Goal: Task Accomplishment & Management: Complete application form

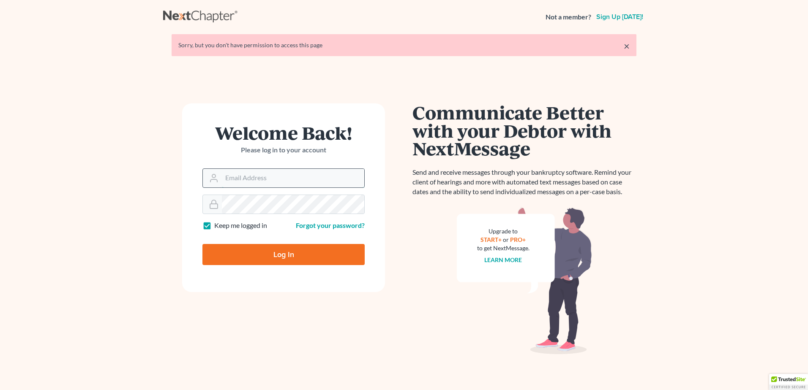
click at [259, 174] on input "Email Address" at bounding box center [293, 178] width 142 height 19
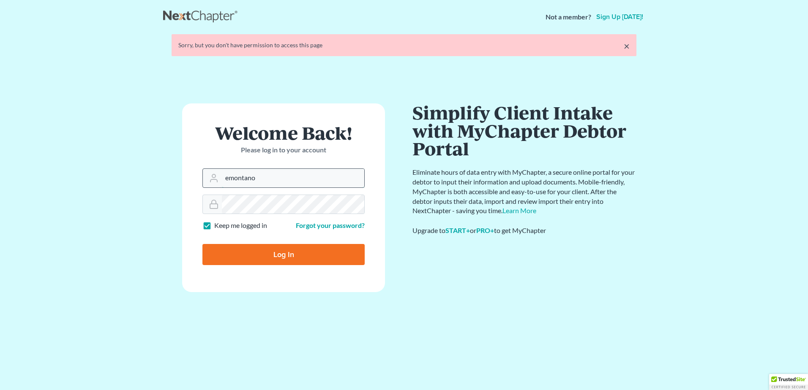
type input "[EMAIL_ADDRESS][DOMAIN_NAME]"
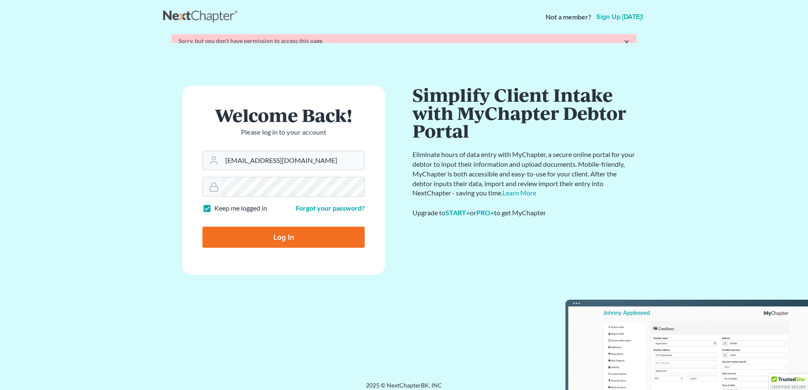
click at [272, 234] on input "Log In" at bounding box center [283, 237] width 162 height 21
type input "Thinking..."
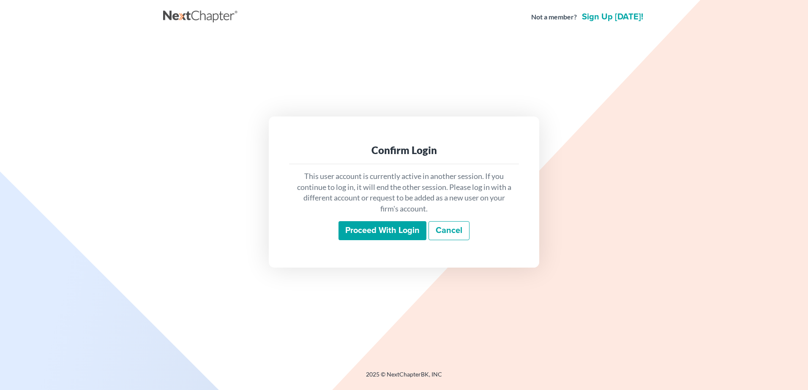
click at [391, 232] on input "Proceed with login" at bounding box center [382, 230] width 88 height 19
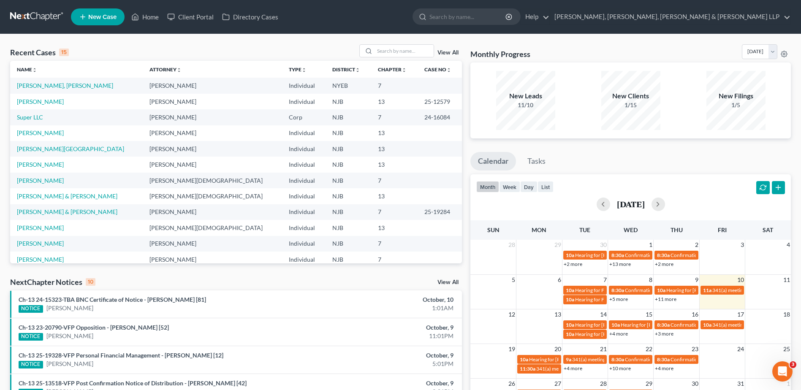
click at [523, 25] on ul "New Case Home Client Portal Directory Cases - No Result - See all results Or Pr…" at bounding box center [431, 17] width 720 height 22
click at [507, 19] on input "search" at bounding box center [468, 17] width 77 height 16
drag, startPoint x: 547, startPoint y: 18, endPoint x: 491, endPoint y: 15, distance: 55.4
click at [493, 16] on ul "New Case Home Client Portal Directory Cases soo kang - No Result - See all resu…" at bounding box center [431, 17] width 720 height 22
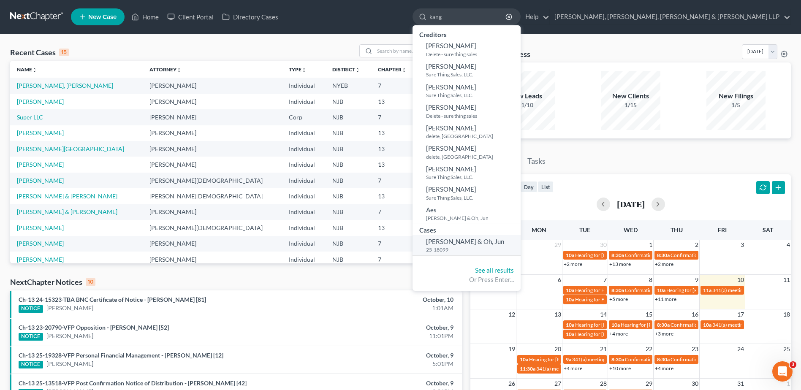
type input "kang"
click at [504, 238] on span "Kang, Soo & Oh, Jun" at bounding box center [465, 242] width 78 height 8
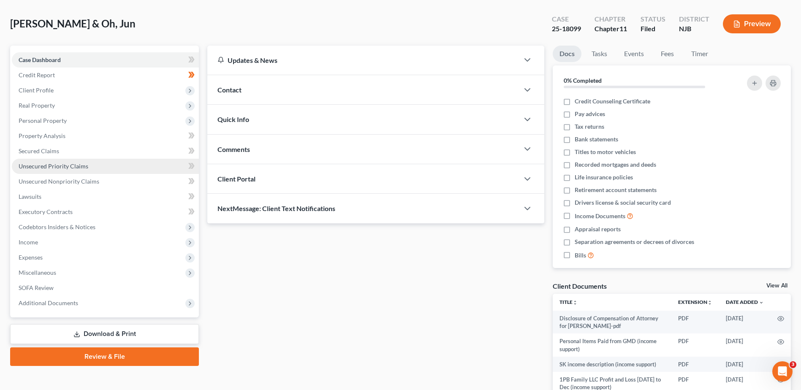
scroll to position [84, 0]
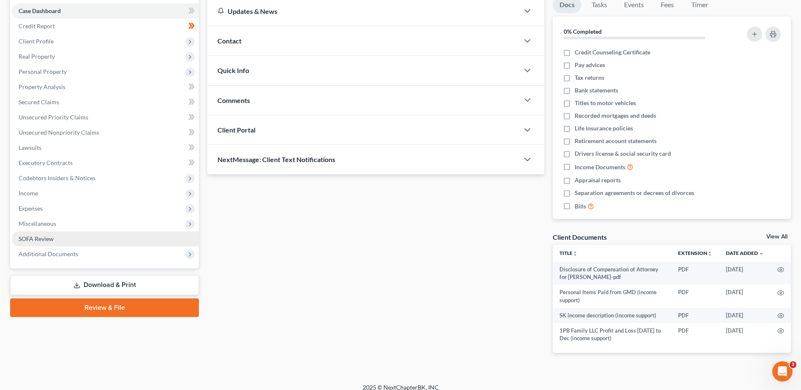
click at [87, 240] on link "SOFA Review" at bounding box center [105, 239] width 187 height 15
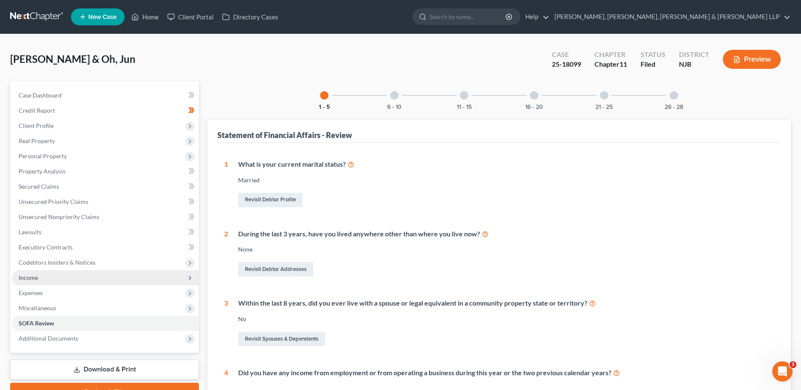
click at [48, 279] on span "Income" at bounding box center [105, 277] width 187 height 15
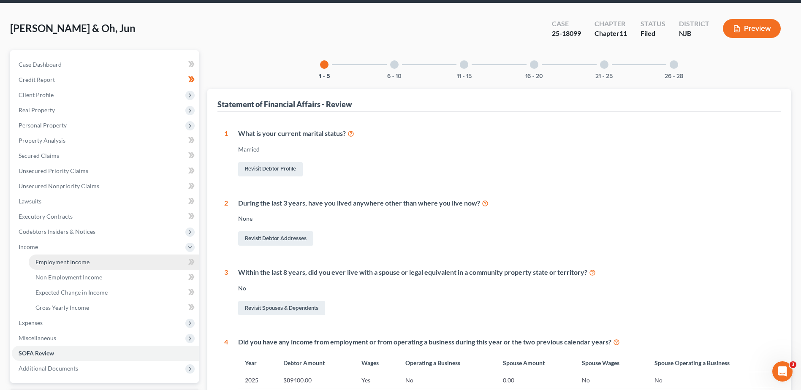
scroll to position [84, 0]
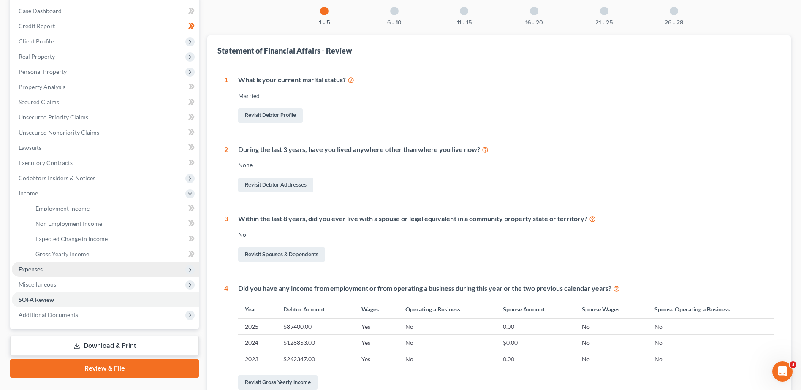
click at [70, 265] on span "Expenses" at bounding box center [105, 269] width 187 height 15
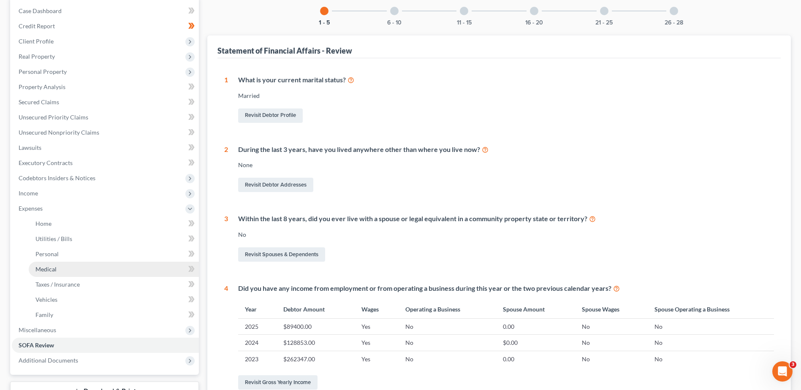
click at [69, 271] on link "Medical" at bounding box center [114, 269] width 170 height 15
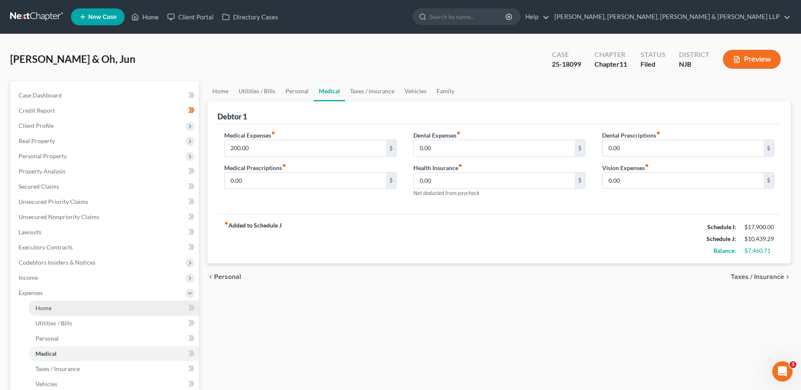
click at [66, 307] on link "Home" at bounding box center [114, 308] width 170 height 15
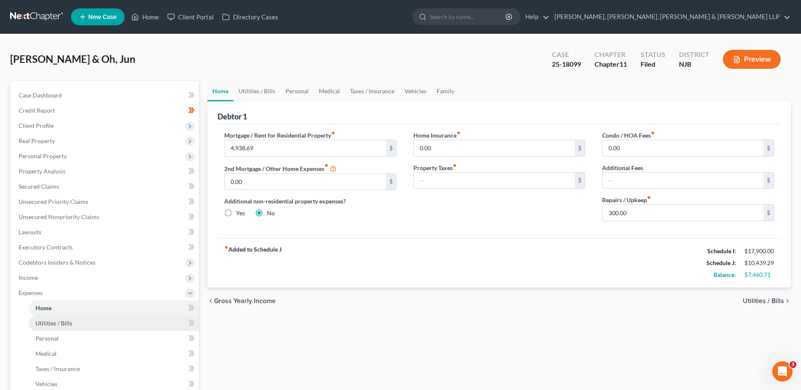
click at [50, 324] on span "Utilities / Bills" at bounding box center [53, 323] width 37 height 7
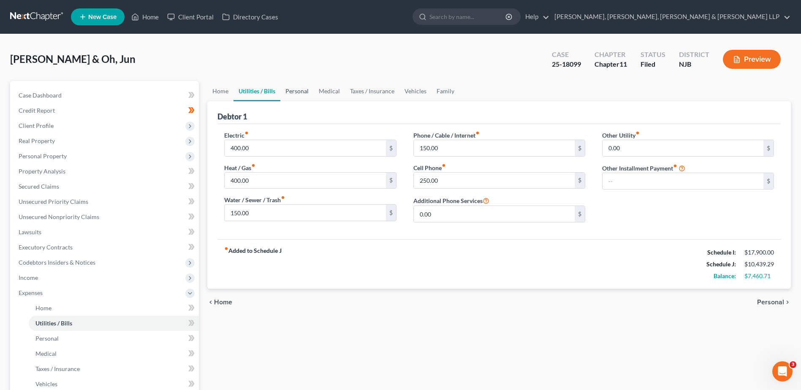
click at [303, 94] on link "Personal" at bounding box center [297, 91] width 33 height 20
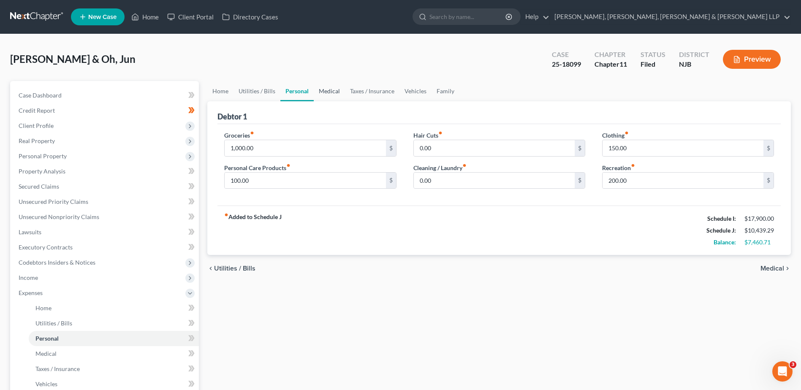
click at [331, 93] on link "Medical" at bounding box center [329, 91] width 31 height 20
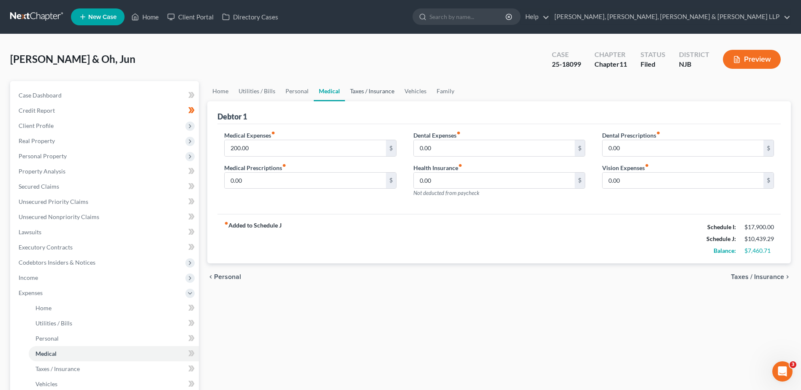
click at [379, 90] on link "Taxes / Insurance" at bounding box center [372, 91] width 54 height 20
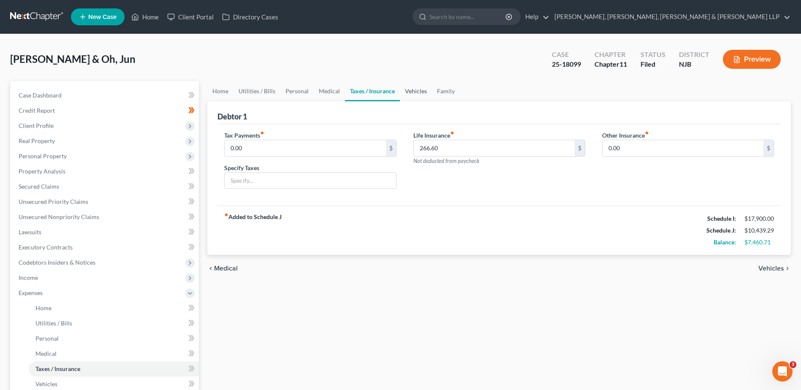
click at [415, 93] on link "Vehicles" at bounding box center [416, 91] width 32 height 20
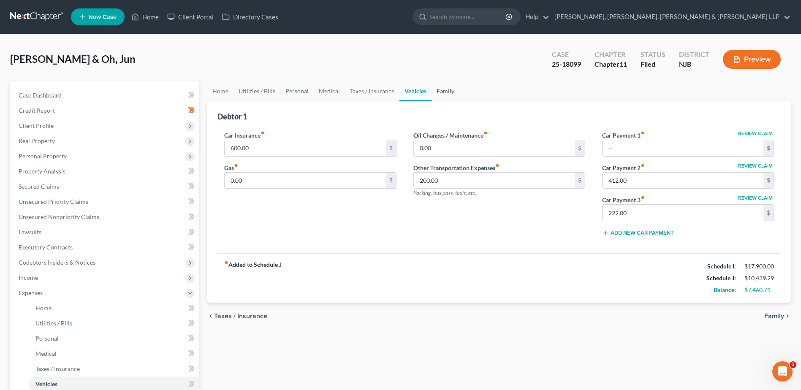
click at [447, 95] on link "Family" at bounding box center [446, 91] width 28 height 20
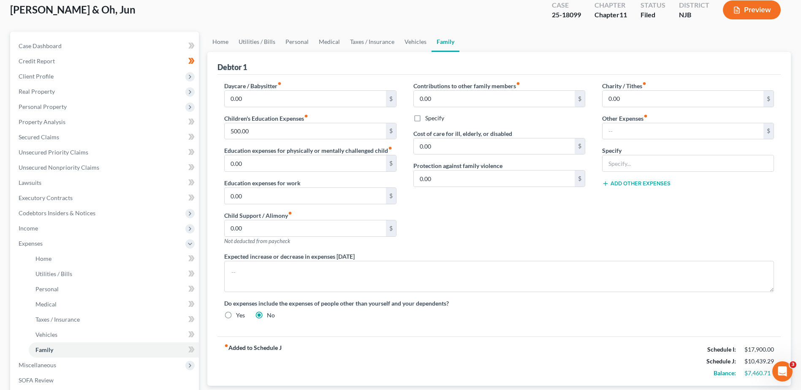
scroll to position [127, 0]
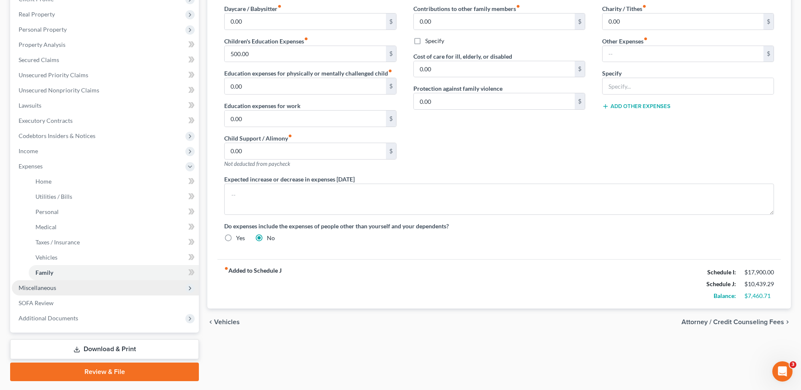
click at [88, 286] on span "Miscellaneous" at bounding box center [105, 288] width 187 height 15
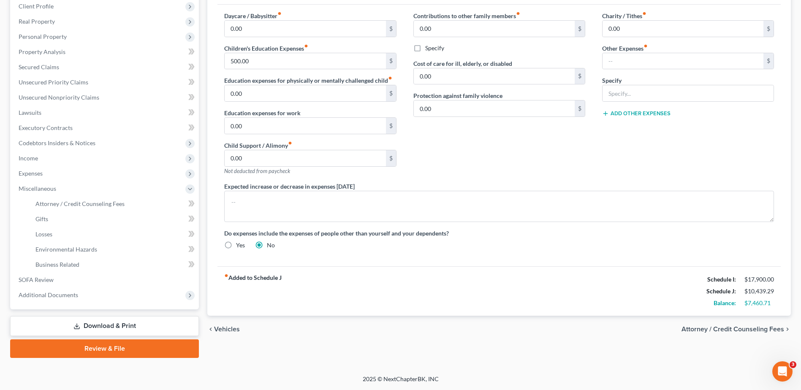
scroll to position [120, 0]
click at [134, 203] on link "Attorney / Credit Counseling Fees" at bounding box center [114, 203] width 170 height 15
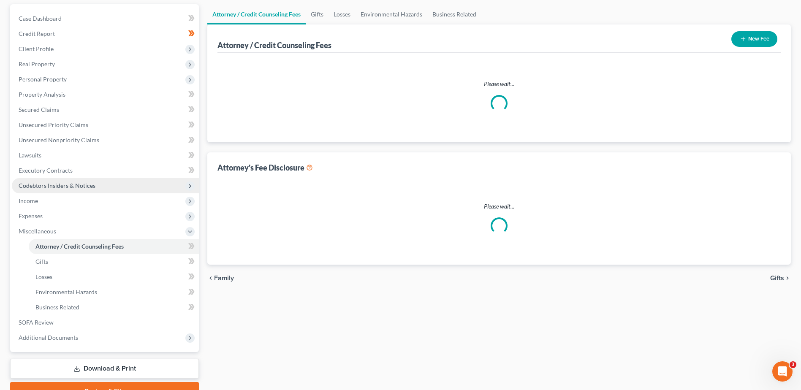
scroll to position [7, 0]
select select "0"
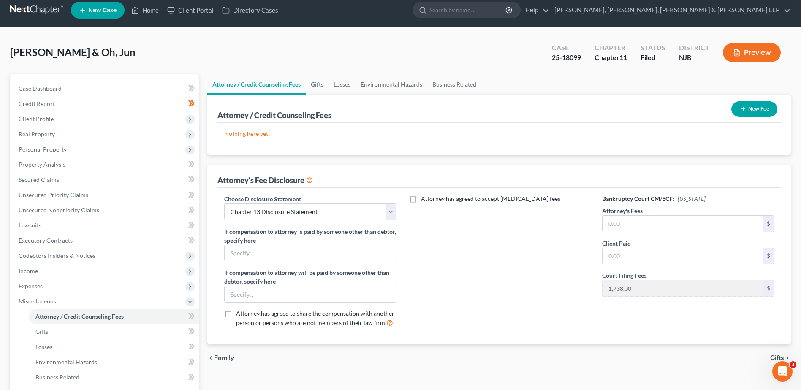
scroll to position [0, 0]
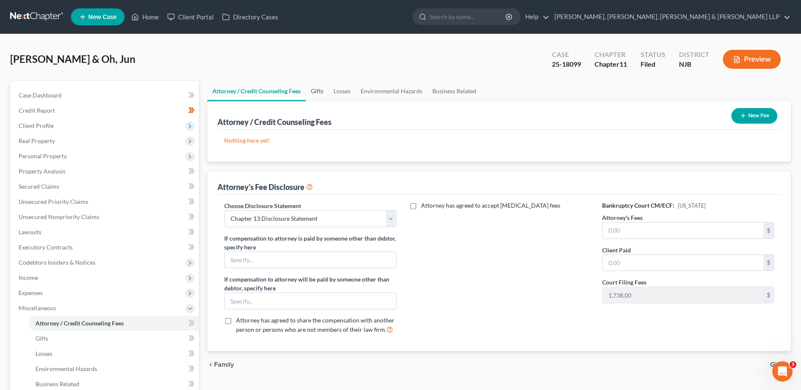
click at [313, 92] on link "Gifts" at bounding box center [317, 91] width 23 height 20
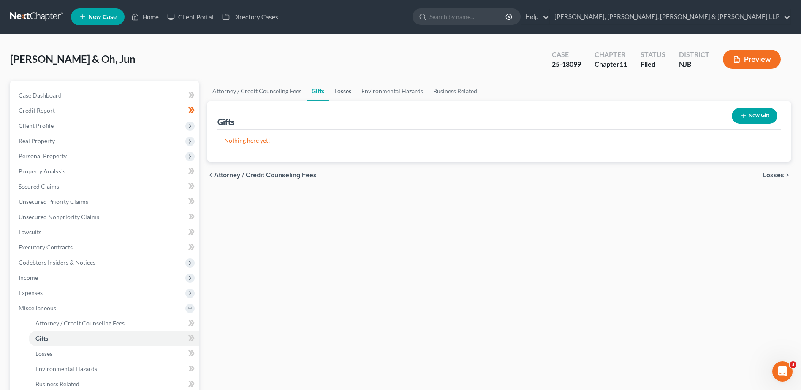
click at [350, 95] on link "Losses" at bounding box center [343, 91] width 27 height 20
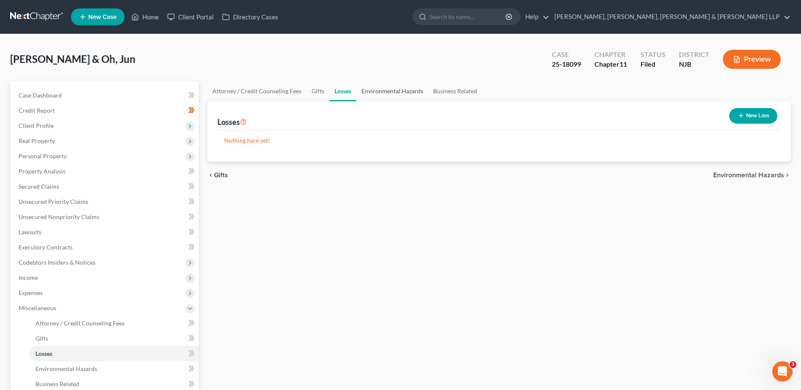
click at [382, 94] on link "Environmental Hazards" at bounding box center [393, 91] width 72 height 20
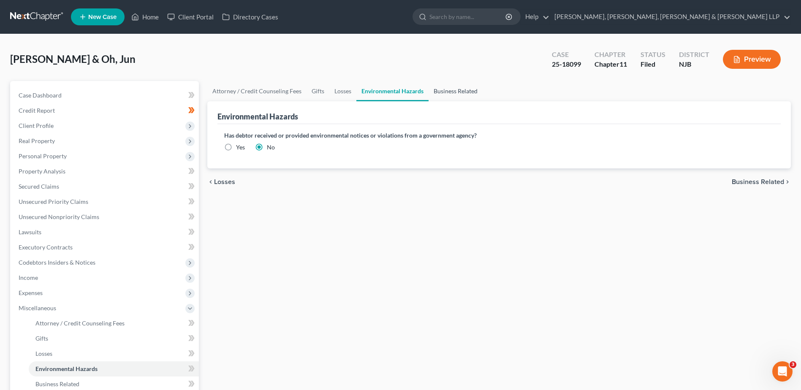
click at [446, 94] on link "Business Related" at bounding box center [456, 91] width 54 height 20
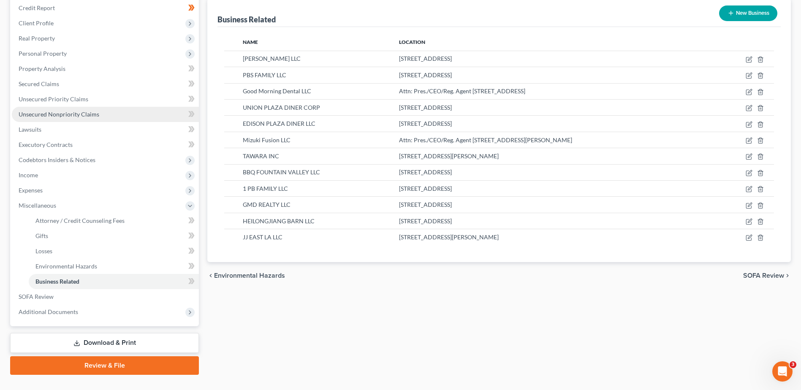
scroll to position [120, 0]
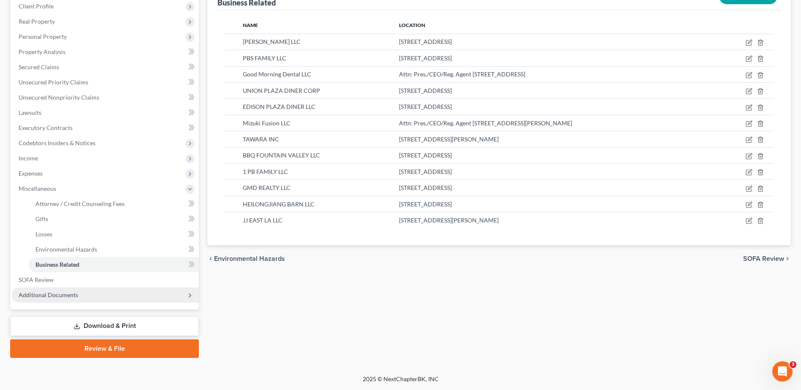
click at [91, 292] on span "Additional Documents" at bounding box center [105, 295] width 187 height 15
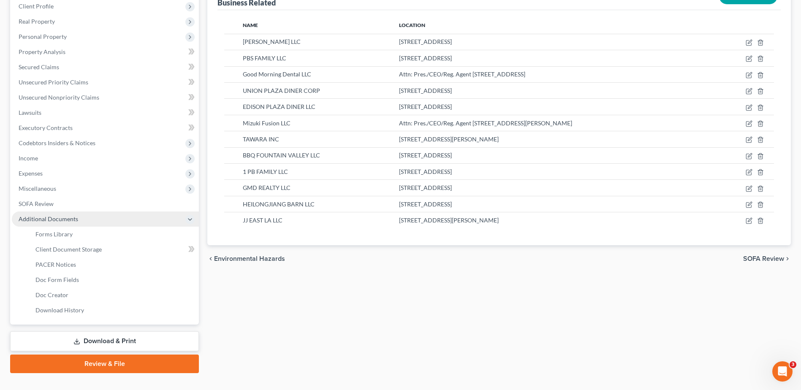
scroll to position [0, 0]
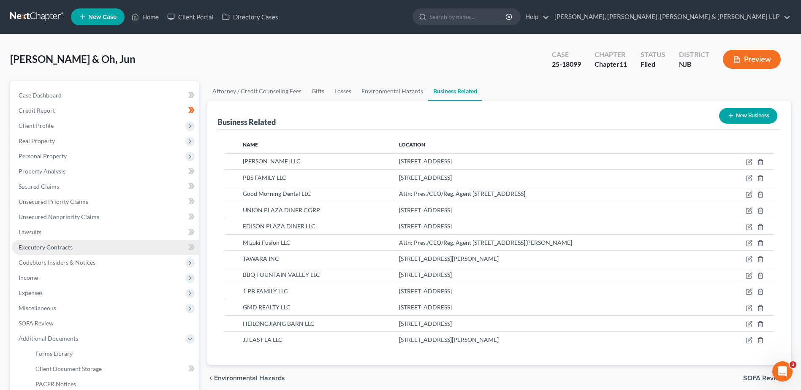
click at [101, 247] on link "Executory Contracts" at bounding box center [105, 247] width 187 height 15
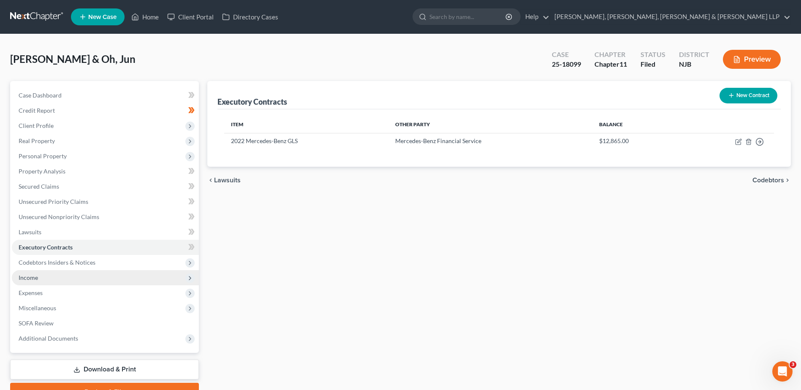
click at [95, 278] on span "Income" at bounding box center [105, 277] width 187 height 15
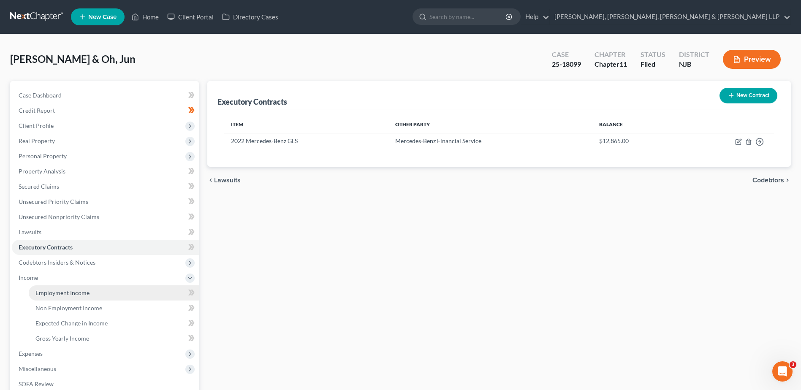
click at [120, 291] on link "Employment Income" at bounding box center [114, 293] width 170 height 15
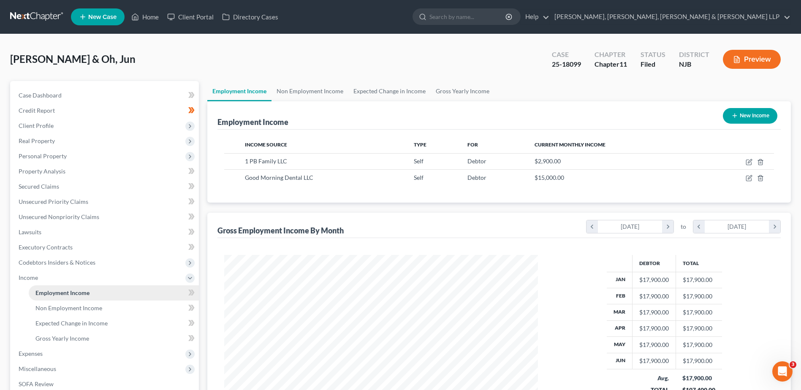
scroll to position [157, 330]
click at [120, 302] on link "Non Employment Income" at bounding box center [114, 308] width 170 height 15
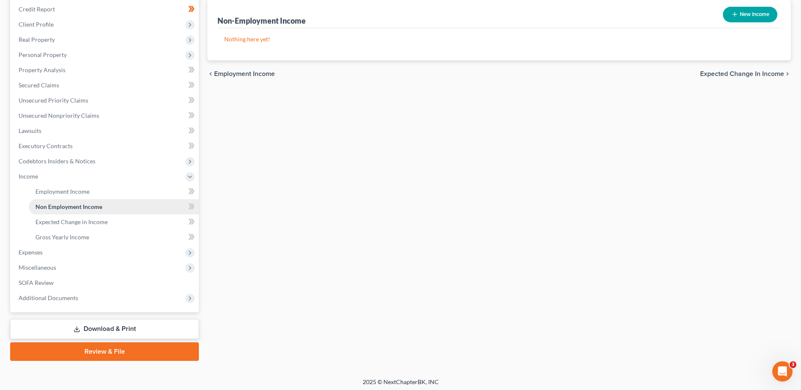
scroll to position [104, 0]
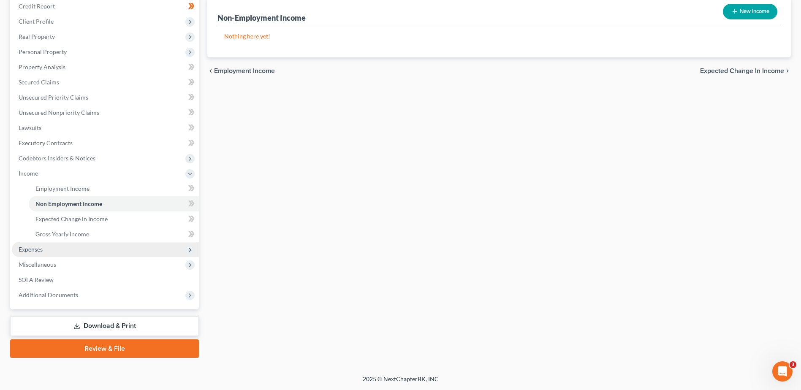
click at [79, 246] on span "Expenses" at bounding box center [105, 249] width 187 height 15
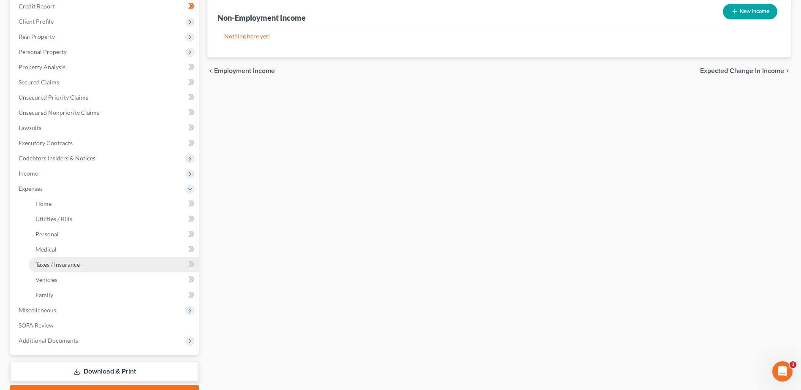
click at [82, 265] on link "Taxes / Insurance" at bounding box center [114, 264] width 170 height 15
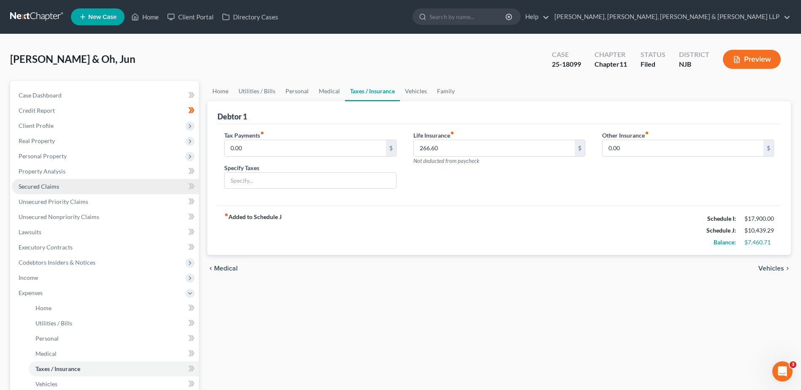
click at [93, 184] on link "Secured Claims" at bounding box center [105, 186] width 187 height 15
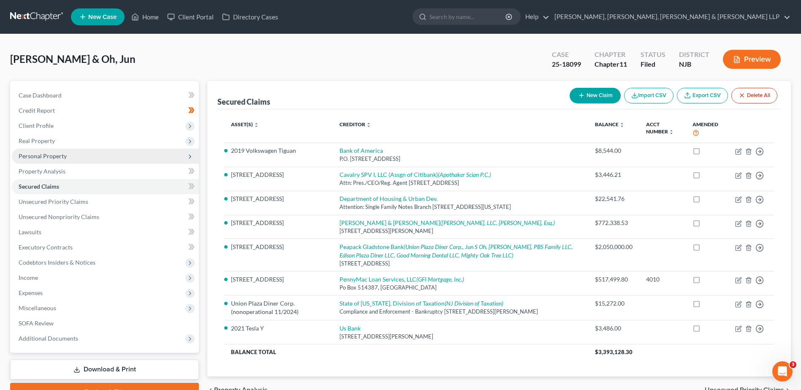
click at [89, 161] on span "Personal Property" at bounding box center [105, 156] width 187 height 15
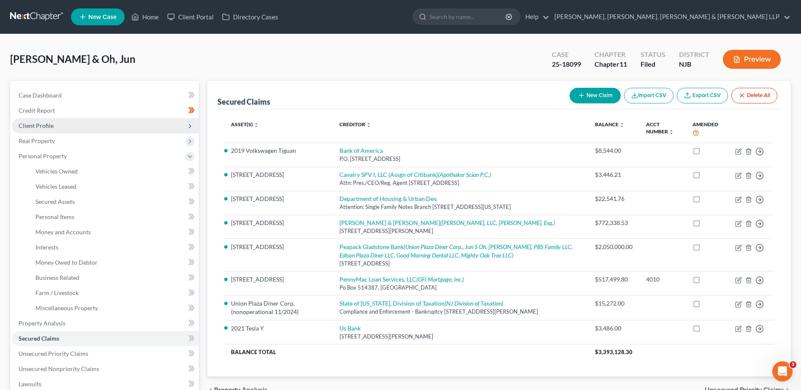
click at [64, 126] on span "Client Profile" at bounding box center [105, 125] width 187 height 15
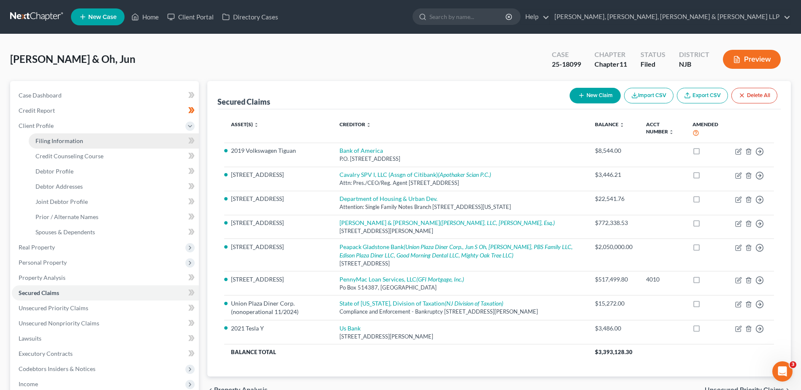
click at [65, 140] on span "Filing Information" at bounding box center [59, 140] width 48 height 7
select select "1"
select select "0"
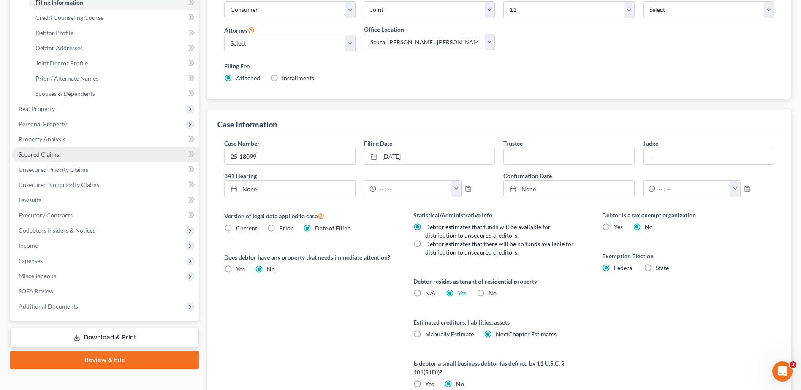
scroll to position [47, 0]
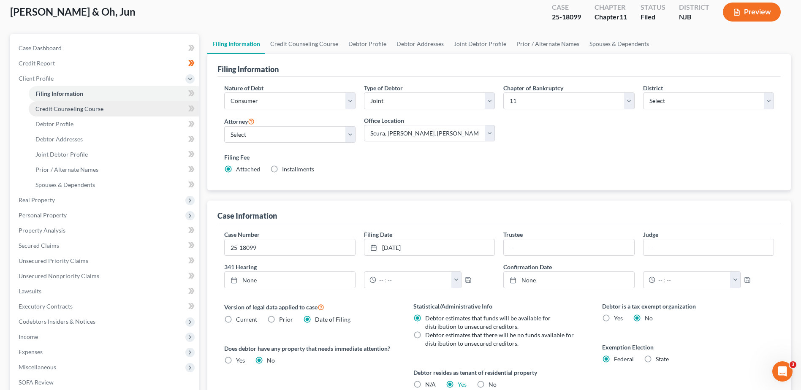
click at [59, 114] on link "Credit Counseling Course" at bounding box center [114, 108] width 170 height 15
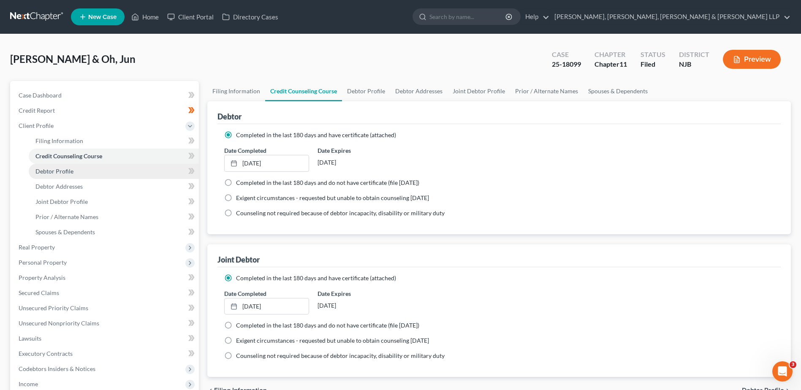
click at [70, 169] on span "Debtor Profile" at bounding box center [54, 171] width 38 height 7
select select "1"
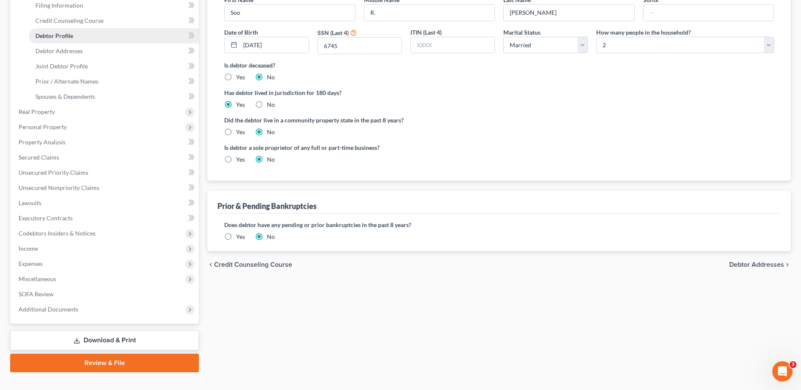
scroll to position [150, 0]
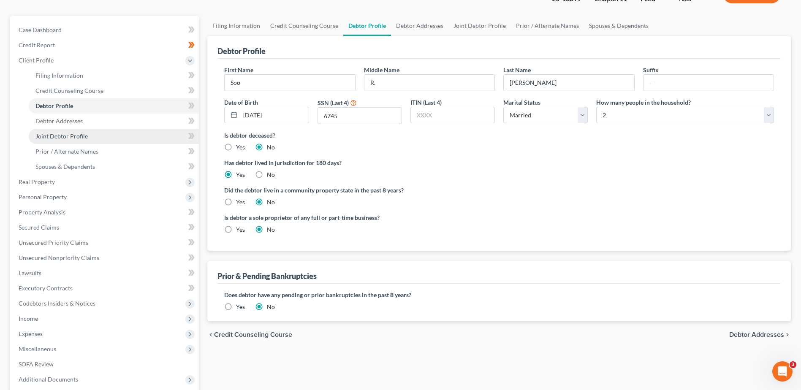
click at [55, 134] on span "Joint Debtor Profile" at bounding box center [61, 136] width 52 height 7
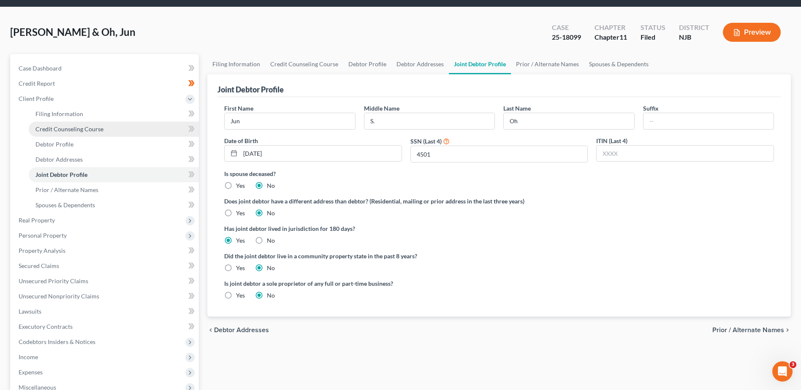
scroll to position [42, 0]
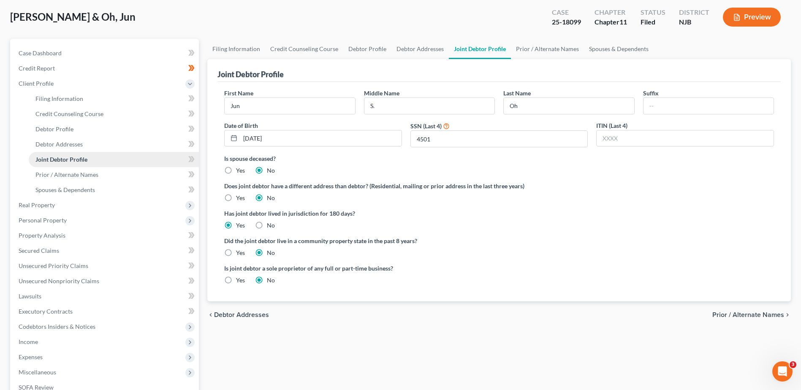
click at [61, 158] on span "Joint Debtor Profile" at bounding box center [61, 159] width 52 height 7
click at [71, 171] on span "Prior / Alternate Names" at bounding box center [66, 174] width 63 height 7
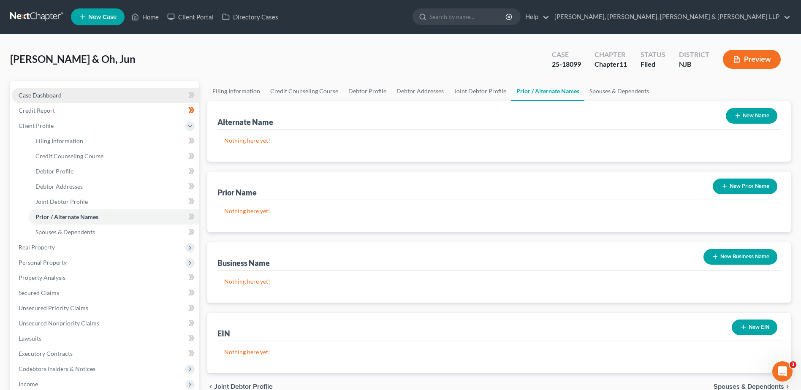
click at [44, 95] on span "Case Dashboard" at bounding box center [40, 95] width 43 height 7
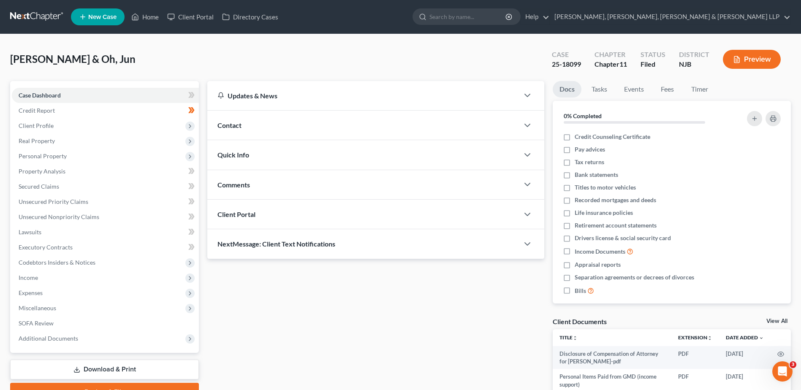
click at [254, 125] on div "Contact" at bounding box center [363, 125] width 312 height 29
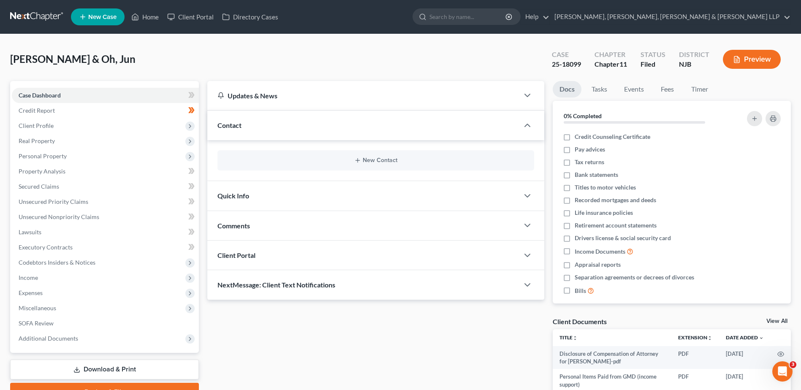
click at [254, 125] on div "Contact" at bounding box center [363, 125] width 312 height 29
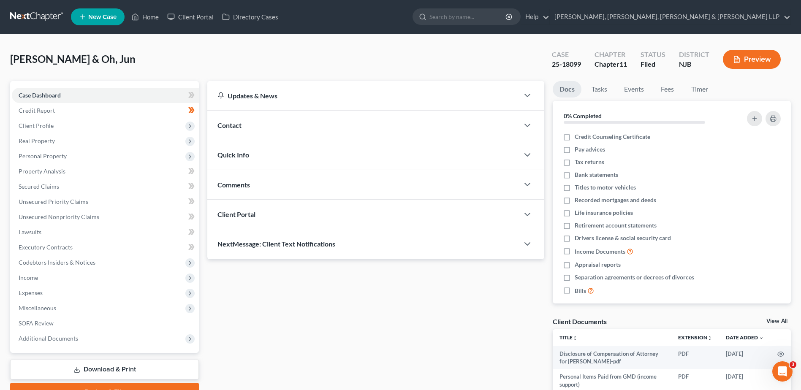
click at [253, 159] on div "Quick Info" at bounding box center [363, 154] width 312 height 29
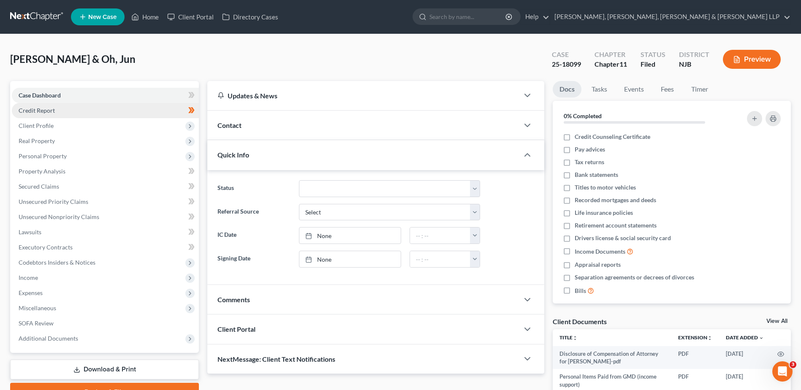
click at [52, 112] on span "Credit Report" at bounding box center [37, 110] width 36 height 7
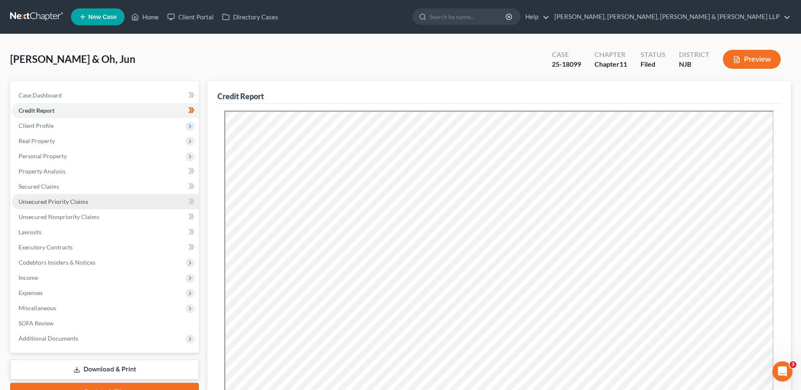
click at [85, 198] on span "Unsecured Priority Claims" at bounding box center [54, 201] width 70 height 7
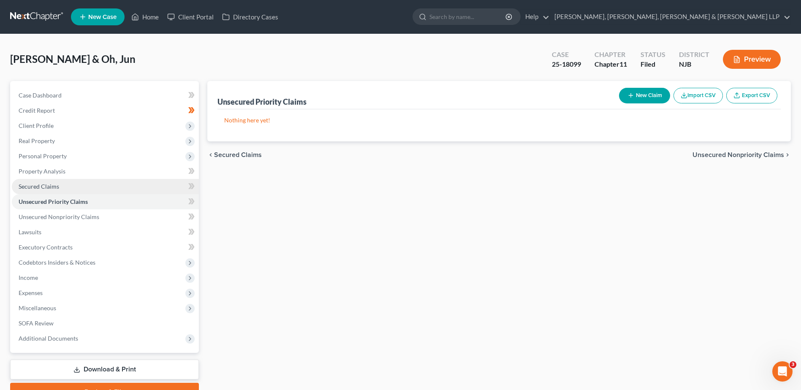
click at [83, 189] on link "Secured Claims" at bounding box center [105, 186] width 187 height 15
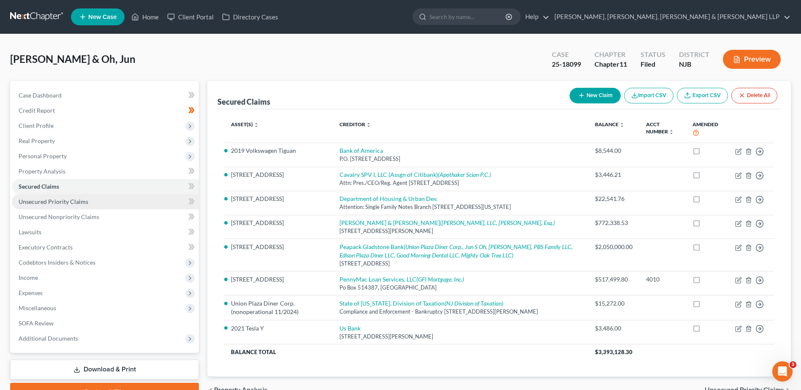
click at [119, 199] on link "Unsecured Priority Claims" at bounding box center [105, 201] width 187 height 15
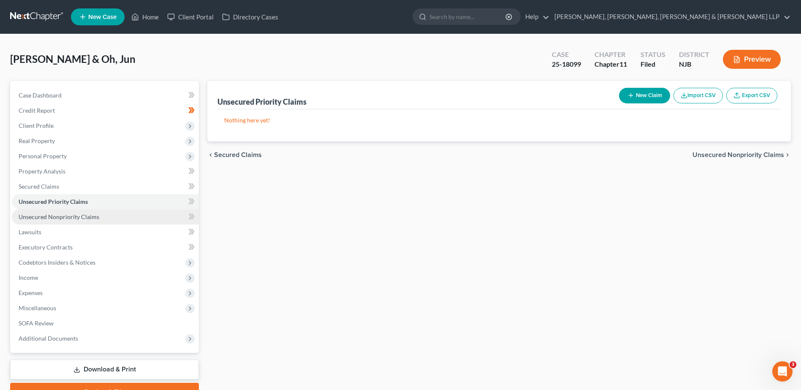
click at [119, 216] on link "Unsecured Nonpriority Claims" at bounding box center [105, 217] width 187 height 15
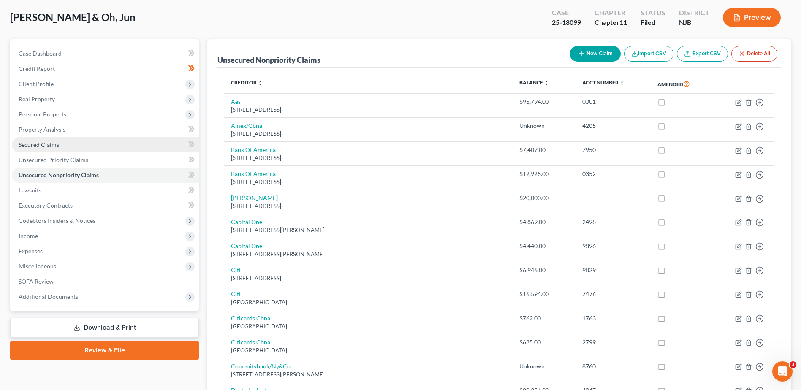
scroll to position [42, 0]
click at [86, 158] on span "Unsecured Priority Claims" at bounding box center [54, 159] width 70 height 7
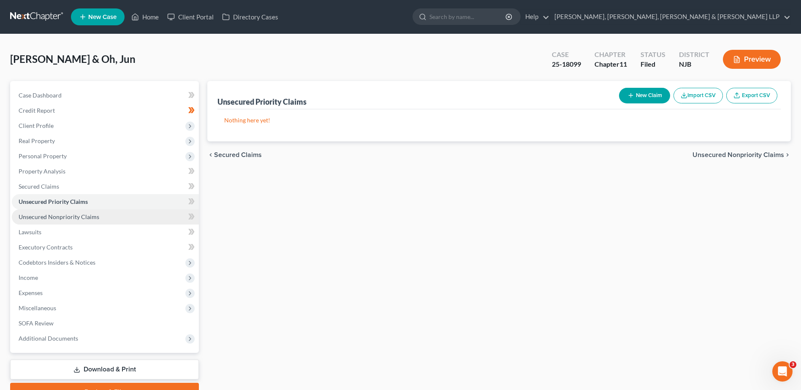
click at [86, 213] on span "Unsecured Nonpriority Claims" at bounding box center [59, 216] width 81 height 7
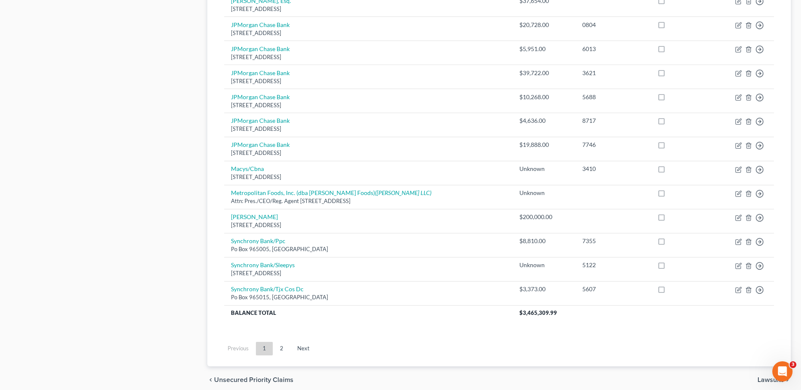
scroll to position [588, 0]
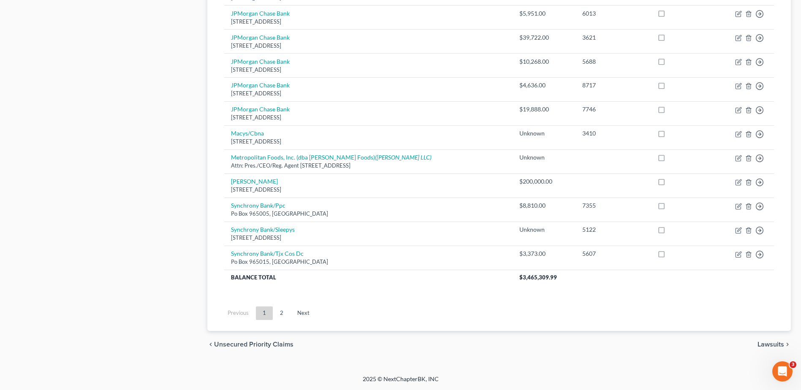
click at [299, 312] on link "Next" at bounding box center [304, 314] width 26 height 14
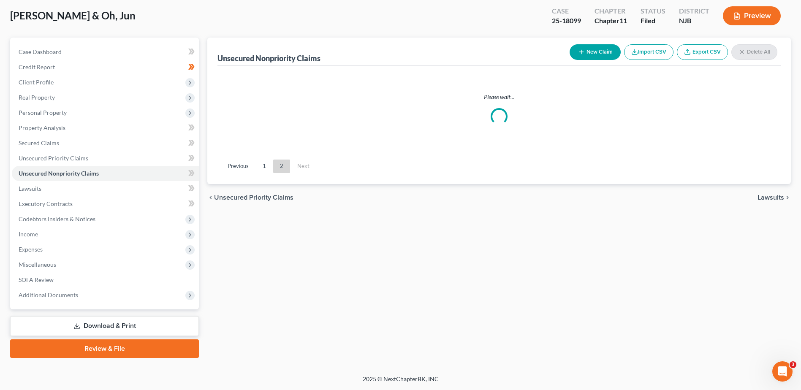
scroll to position [44, 0]
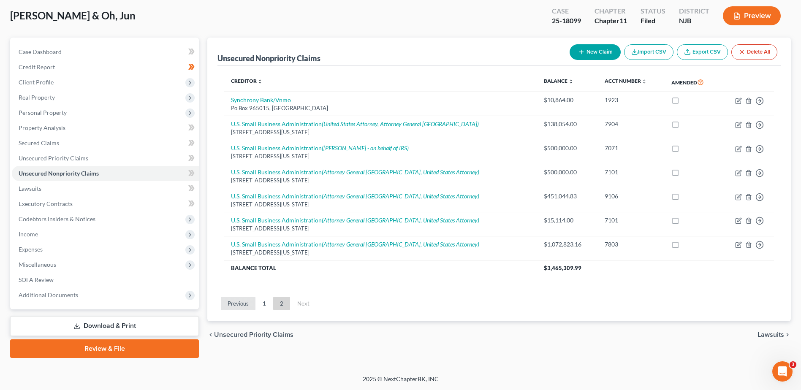
click at [244, 305] on link "Previous" at bounding box center [238, 304] width 35 height 14
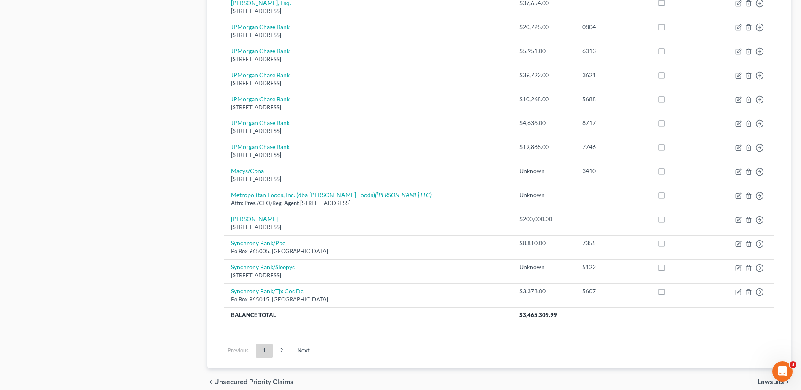
scroll to position [550, 0]
